Goal: Transaction & Acquisition: Download file/media

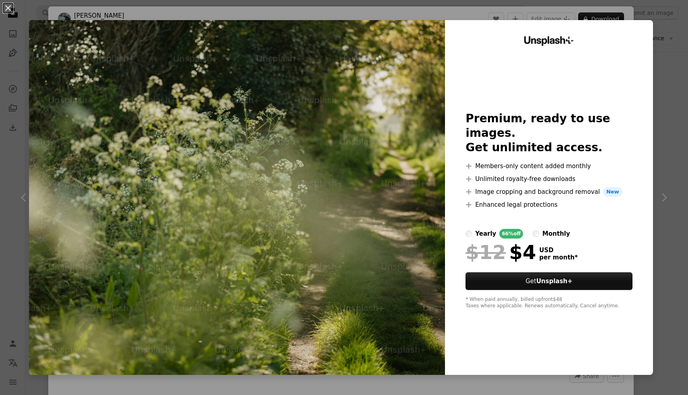
scroll to position [528, 0]
click at [459, 9] on div "An X shape Unsplash+ Premium, ready to use images. Get unlimited access. A plus…" at bounding box center [344, 197] width 688 height 395
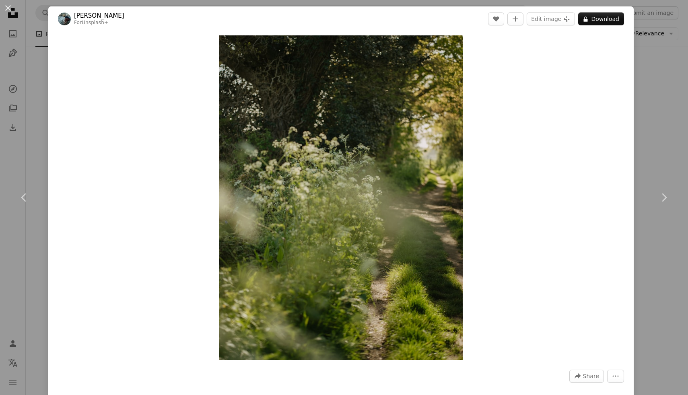
click at [634, 136] on div "Zoom in" at bounding box center [341, 197] width 586 height 333
click at [655, 96] on div "An X shape Chevron left Chevron right [PERSON_NAME] For Unsplash+ A heart A plu…" at bounding box center [344, 197] width 688 height 395
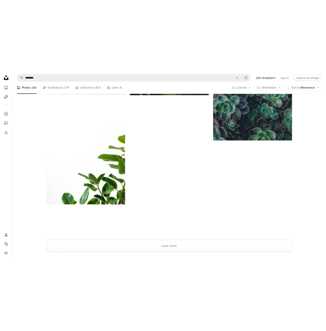
scroll to position [1464, 0]
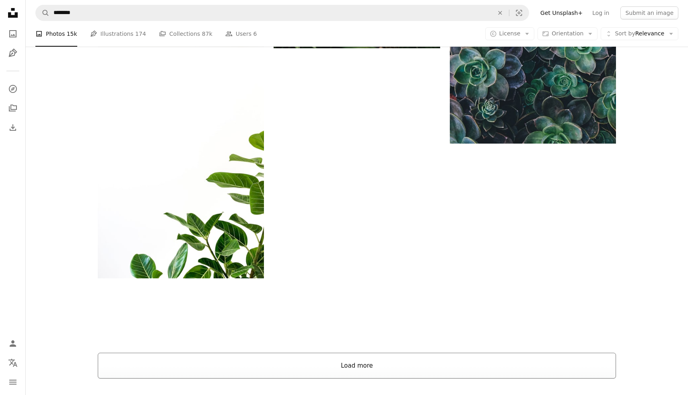
click at [362, 357] on button "Load more" at bounding box center [357, 366] width 518 height 26
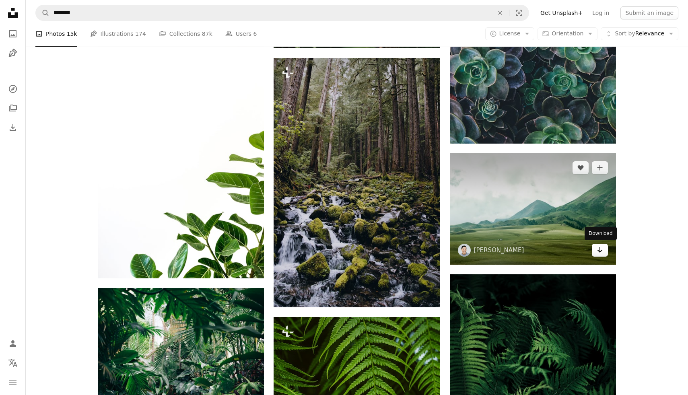
click at [599, 246] on icon "Arrow pointing down" at bounding box center [600, 250] width 6 height 10
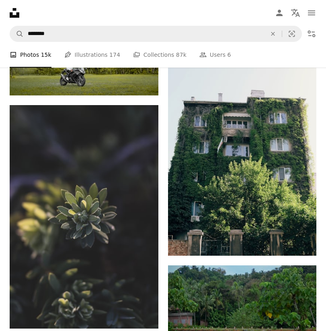
scroll to position [148061, 0]
